Goal: Task Accomplishment & Management: Manage account settings

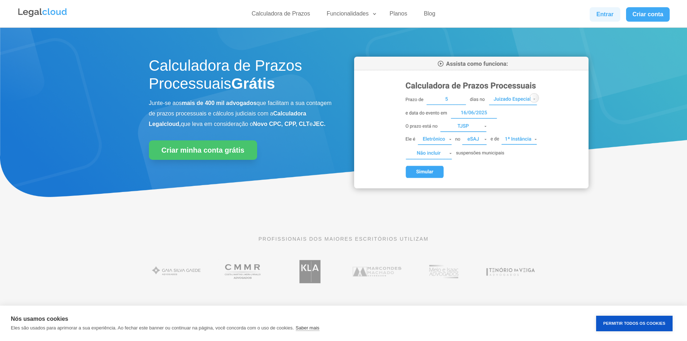
click at [610, 17] on link "Entrar" at bounding box center [604, 14] width 30 height 14
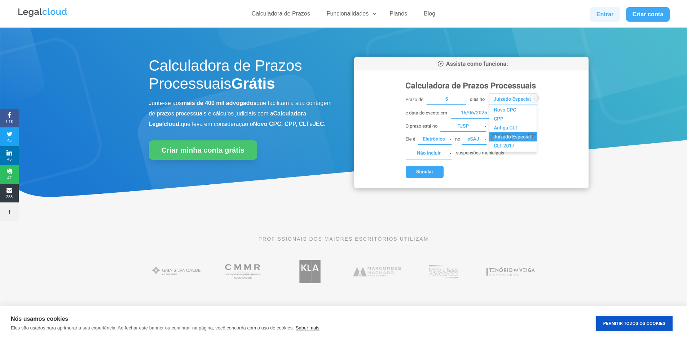
click at [601, 17] on link "Entrar" at bounding box center [604, 14] width 30 height 14
click at [607, 13] on link "Entrar" at bounding box center [604, 14] width 30 height 14
